Goal: Transaction & Acquisition: Subscribe to service/newsletter

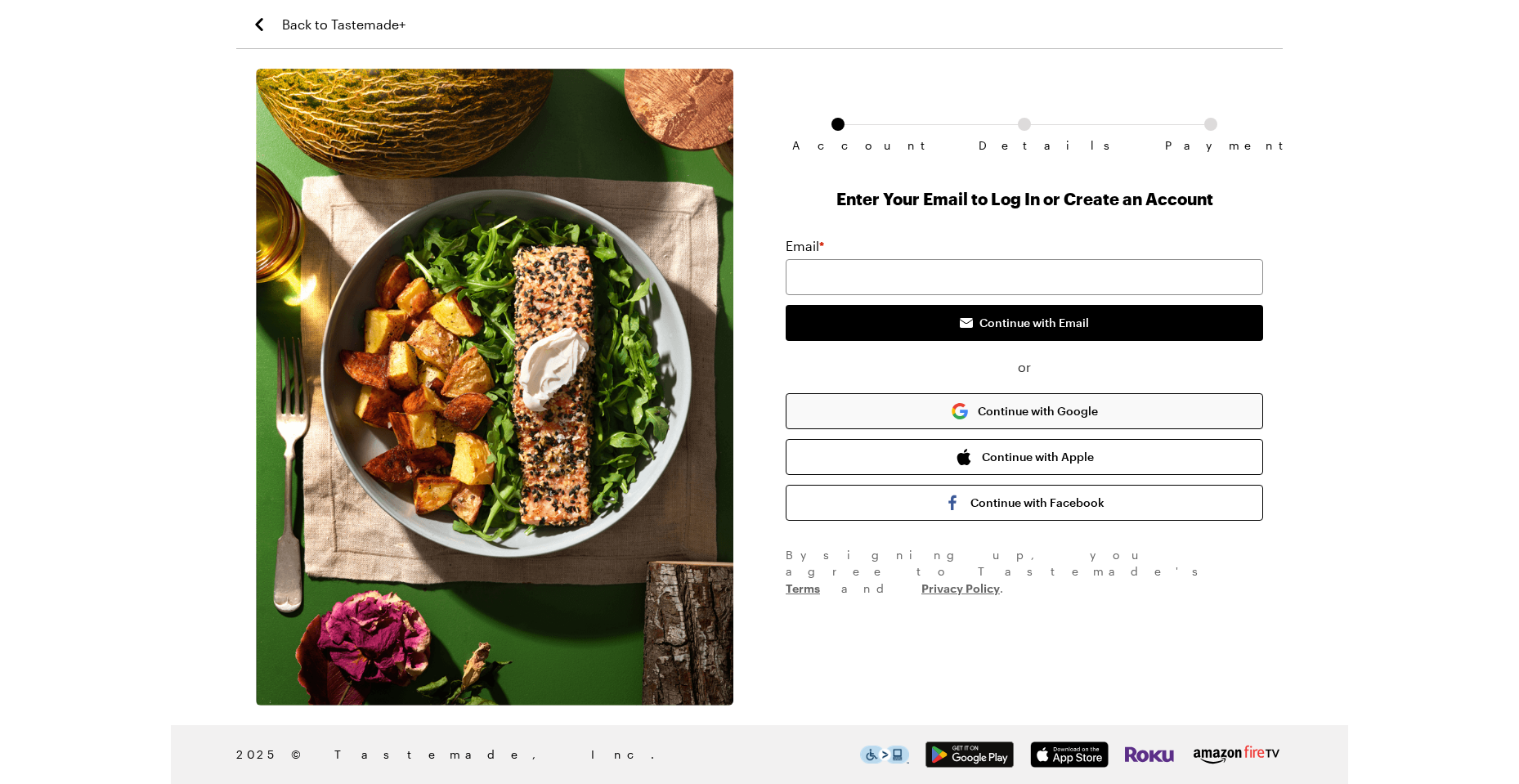
click at [1034, 404] on button "Continue with Google" at bounding box center [1024, 412] width 478 height 36
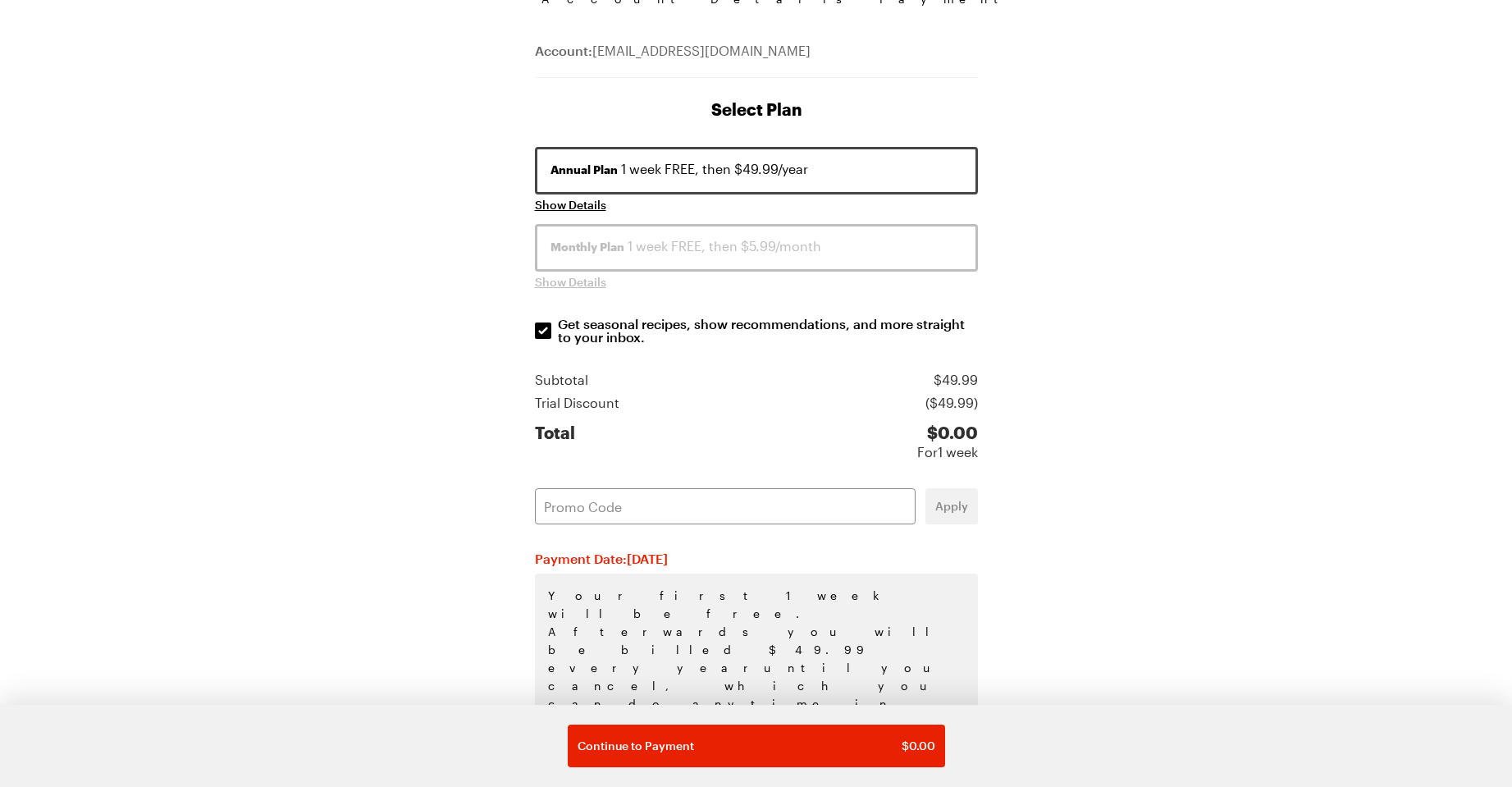
scroll to position [155, 0]
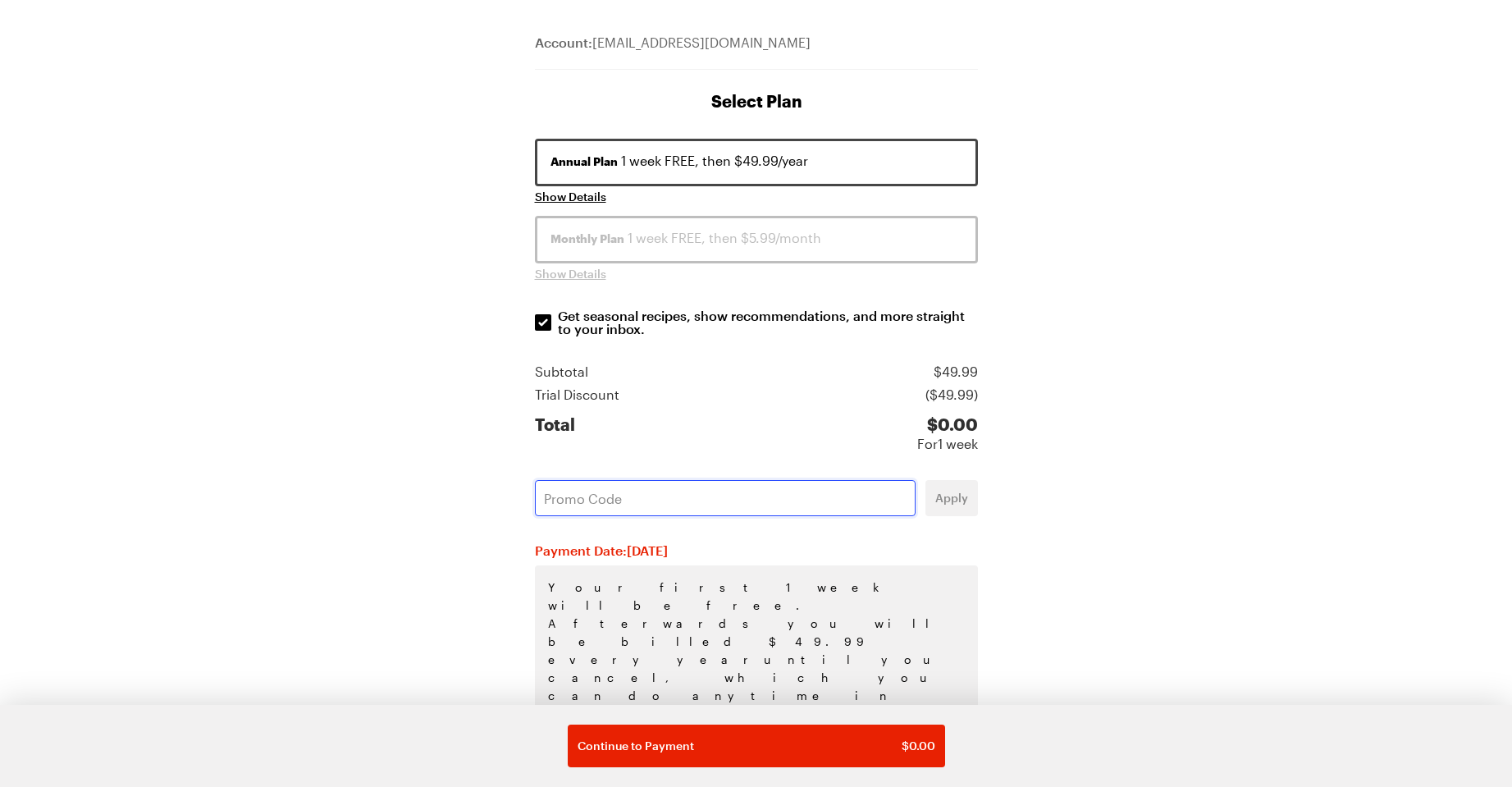
click at [581, 498] on input "text" at bounding box center [725, 498] width 381 height 36
paste input "FTBGJS8O"
type input "FTBGJS8O"
click at [956, 504] on span "Apply" at bounding box center [952, 498] width 33 height 16
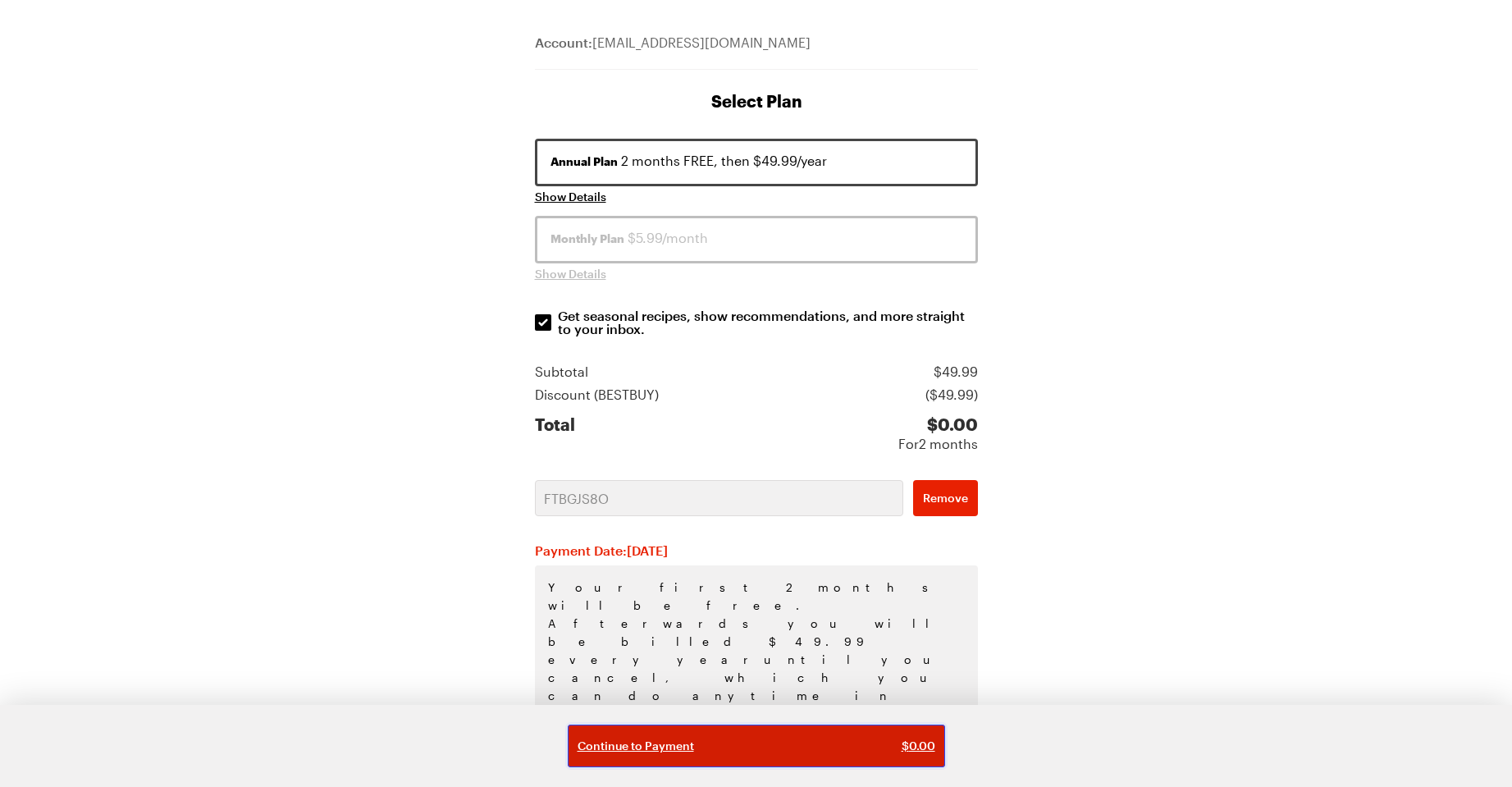
click at [639, 749] on span "Continue to Payment" at bounding box center [636, 745] width 117 height 16
